Goal: Task Accomplishment & Management: Use online tool/utility

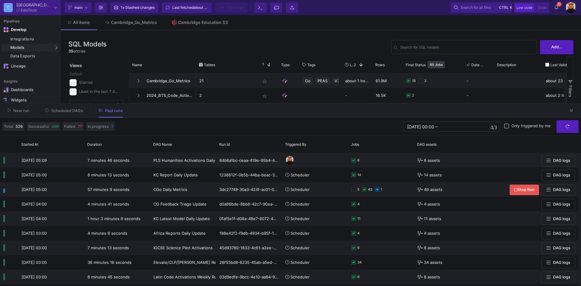
click at [571, 104] on div "New run Scheduled DAGs Past runs" at bounding box center [290, 111] width 581 height 14
click at [572, 107] on button at bounding box center [571, 110] width 9 height 9
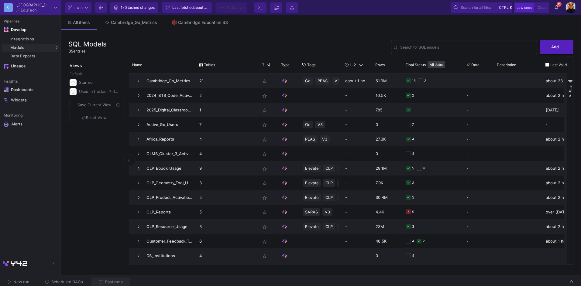
click at [122, 281] on button "Past runs" at bounding box center [111, 282] width 39 height 9
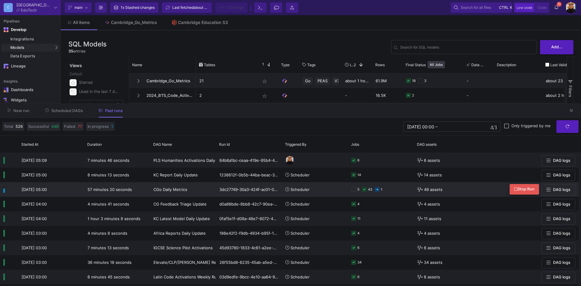
click at [520, 189] on span "Stop Run" at bounding box center [524, 189] width 20 height 5
click at [69, 113] on span "Scheduled DAGs" at bounding box center [67, 111] width 32 height 5
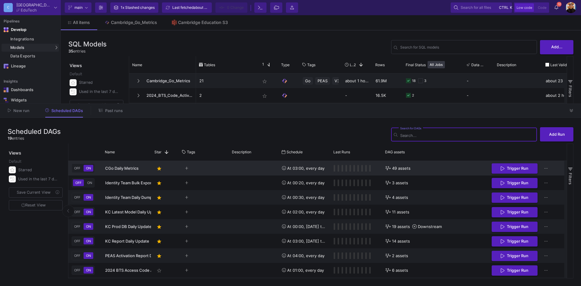
click at [507, 169] on span "Trigger Run" at bounding box center [515, 168] width 28 height 5
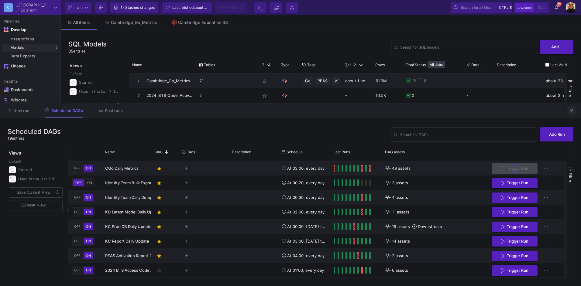
click at [573, 113] on button at bounding box center [571, 110] width 9 height 9
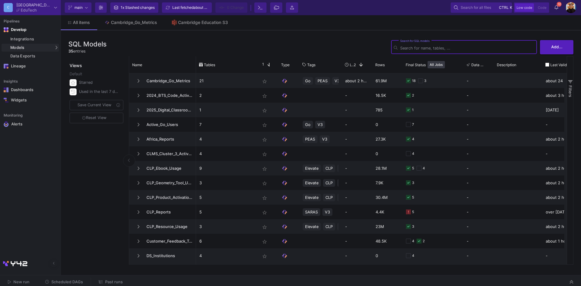
click at [423, 47] on input "Search for SQL models" at bounding box center [467, 48] width 134 height 5
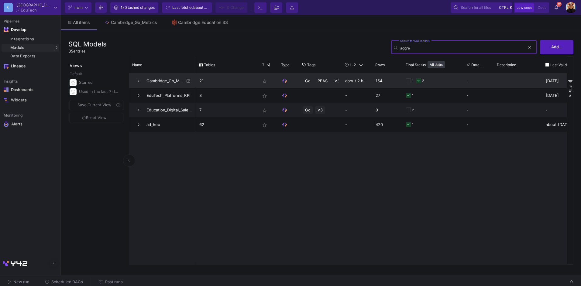
type input "aggre"
click at [159, 81] on span "Cambridge_Go_Metrics" at bounding box center [164, 81] width 42 height 14
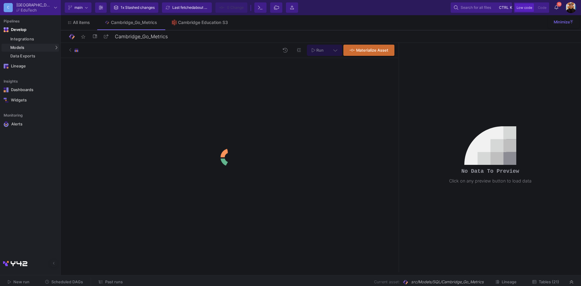
click at [560, 277] on div "New run Scheduled DAGs Past runs Current asset: src/Models/SQL/Cambridge_Go_Met…" at bounding box center [290, 283] width 581 height 14
click at [555, 279] on button "Tables (21)" at bounding box center [545, 282] width 41 height 9
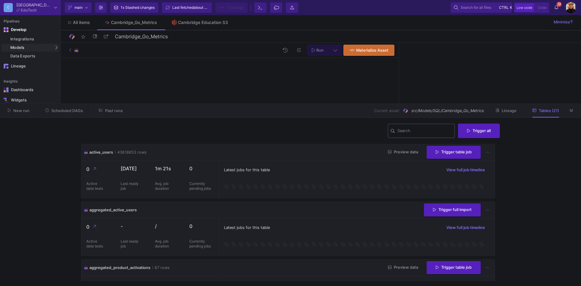
click at [436, 130] on input "Search" at bounding box center [425, 132] width 55 height 5
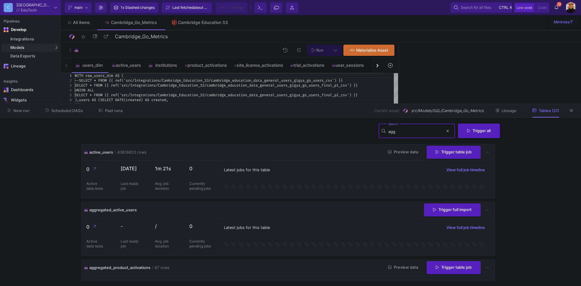
click at [410, 133] on input "agg" at bounding box center [416, 132] width 55 height 5
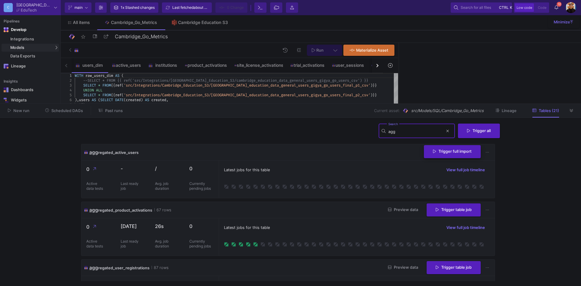
type input "agg"
click at [446, 155] on button "Trigger full import" at bounding box center [452, 151] width 57 height 13
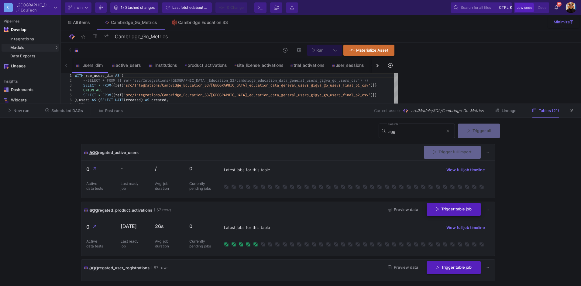
click at [457, 211] on span "Trigger table job" at bounding box center [454, 209] width 36 height 5
click at [442, 267] on div at bounding box center [290, 143] width 581 height 286
